Goal: Transaction & Acquisition: Purchase product/service

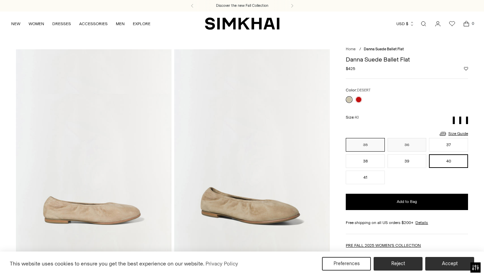
click at [363, 148] on button "35" at bounding box center [365, 145] width 39 height 14
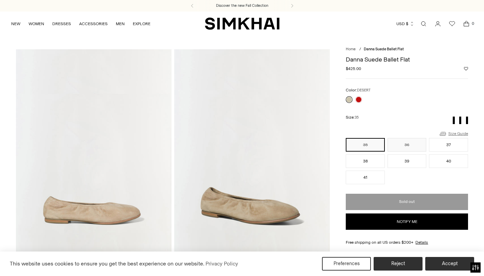
click at [455, 132] on link "Size Guide" at bounding box center [453, 133] width 29 height 8
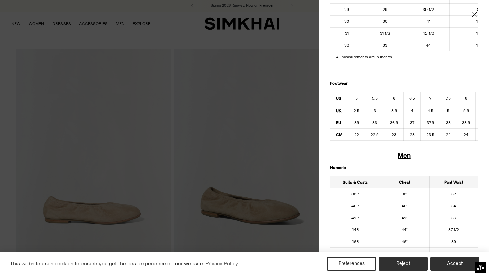
scroll to position [291, 0]
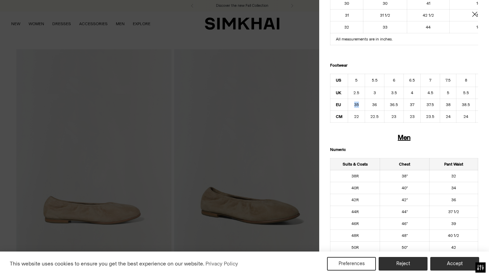
drag, startPoint x: 351, startPoint y: 114, endPoint x: 359, endPoint y: 114, distance: 7.1
click at [359, 111] on td "35" at bounding box center [356, 105] width 17 height 12
click at [373, 111] on td "36" at bounding box center [374, 105] width 19 height 12
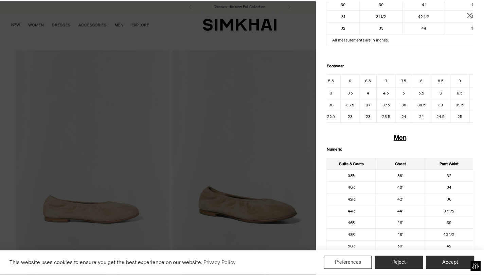
scroll to position [0, 0]
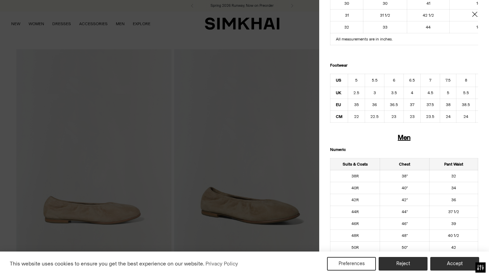
click at [472, 13] on icon "Close" at bounding box center [474, 14] width 5 height 7
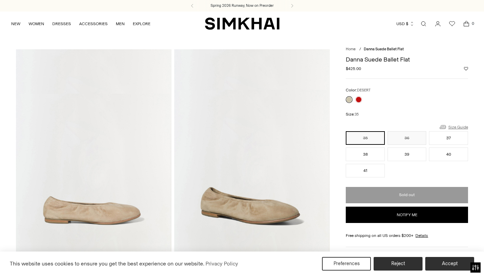
click at [449, 127] on link "Size Guide" at bounding box center [453, 127] width 29 height 8
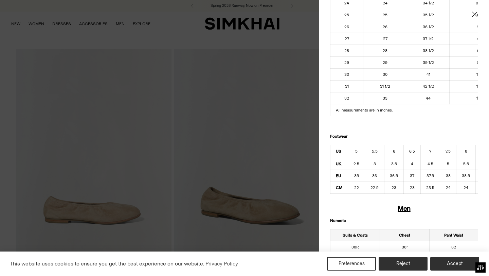
scroll to position [299, 0]
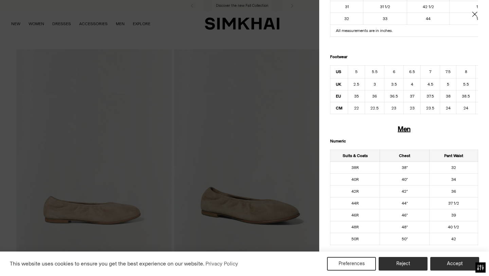
click at [431, 78] on td "7" at bounding box center [430, 71] width 19 height 13
click at [374, 102] on td "36" at bounding box center [374, 96] width 19 height 12
drag, startPoint x: 374, startPoint y: 106, endPoint x: 357, endPoint y: 103, distance: 16.9
click at [357, 102] on tr "EU 35 36 36.5 37 37.5 38 38.5 39 39.5 40 40.5 41" at bounding box center [451, 96] width 242 height 12
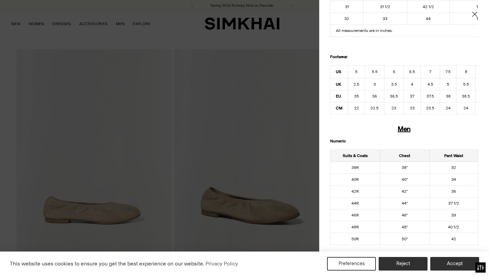
click at [373, 102] on td "36" at bounding box center [374, 96] width 19 height 12
click at [443, 102] on td "38" at bounding box center [448, 96] width 16 height 12
click at [372, 102] on td "38.5" at bounding box center [371, 96] width 19 height 12
click at [356, 102] on td "38" at bounding box center [354, 96] width 16 height 12
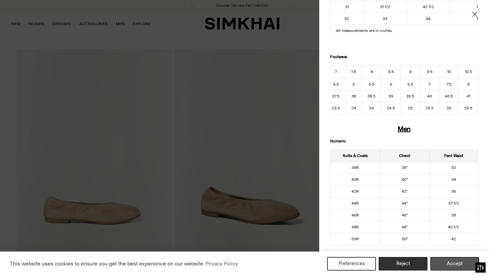
click at [455, 259] on button "Accept" at bounding box center [454, 264] width 49 height 14
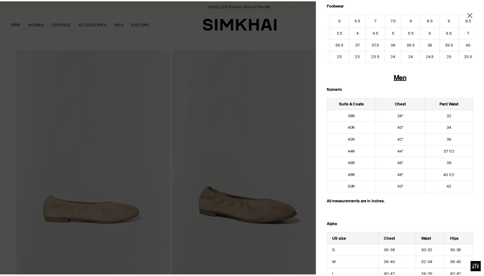
scroll to position [0, 0]
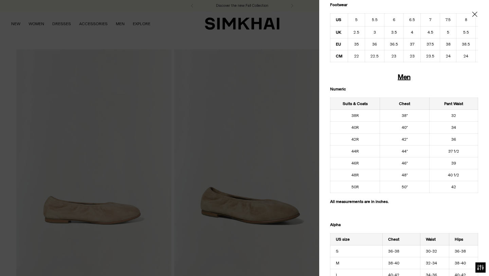
click at [472, 12] on icon "Close" at bounding box center [474, 14] width 5 height 7
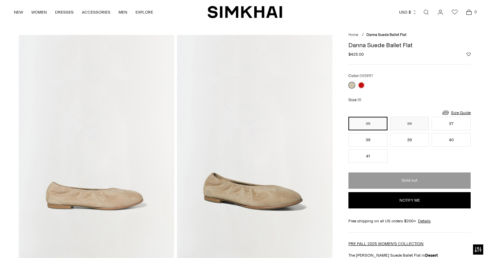
scroll to position [15, 0]
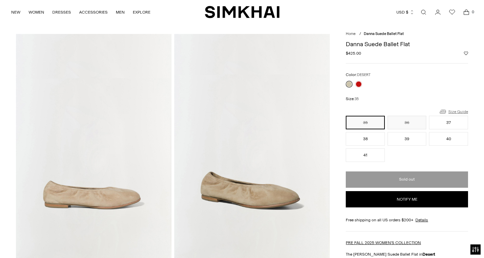
click at [461, 108] on link "Size Guide" at bounding box center [453, 111] width 29 height 8
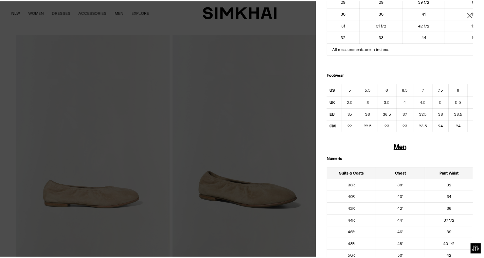
scroll to position [0, 0]
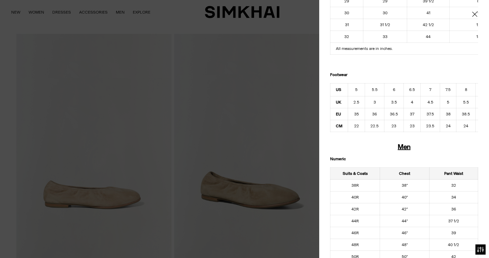
click at [472, 14] on icon "Close" at bounding box center [474, 14] width 5 height 7
